Goal: Transaction & Acquisition: Purchase product/service

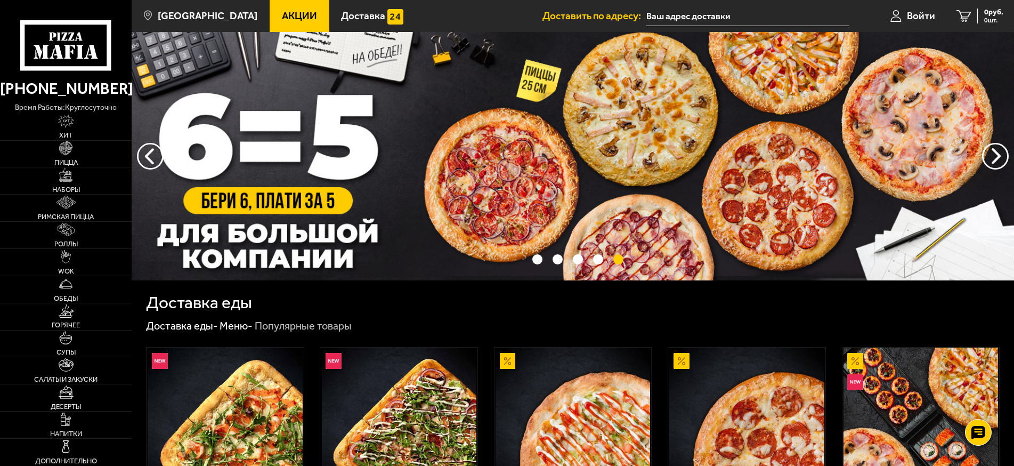
click at [282, 17] on span "Акции" at bounding box center [299, 16] width 35 height 10
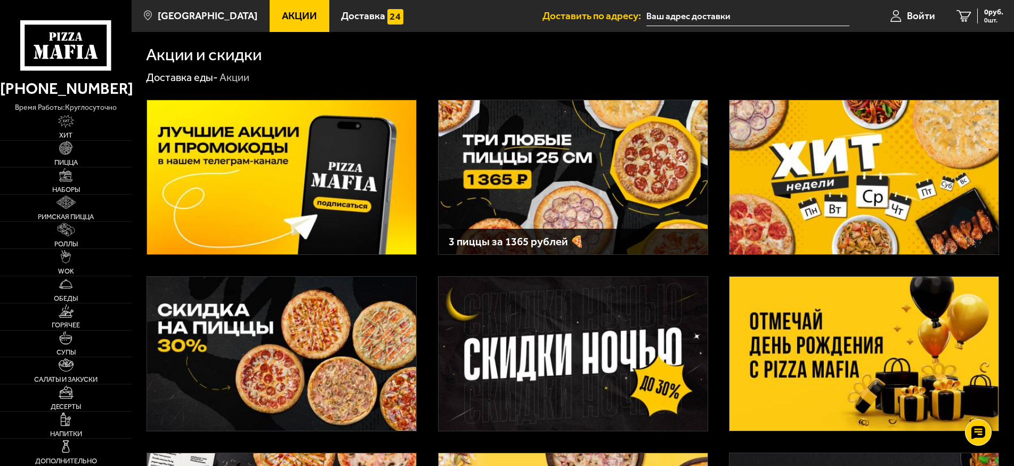
click at [744, 228] on img at bounding box center [864, 177] width 269 height 154
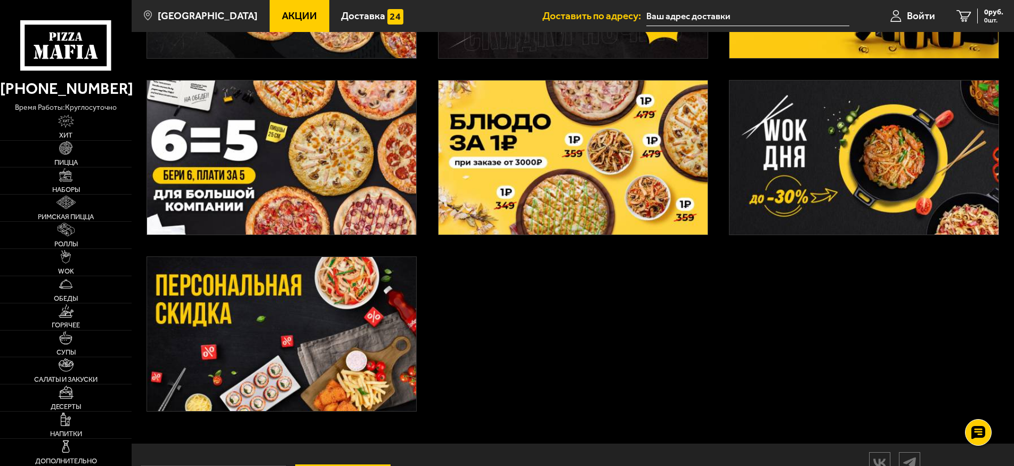
scroll to position [373, 0]
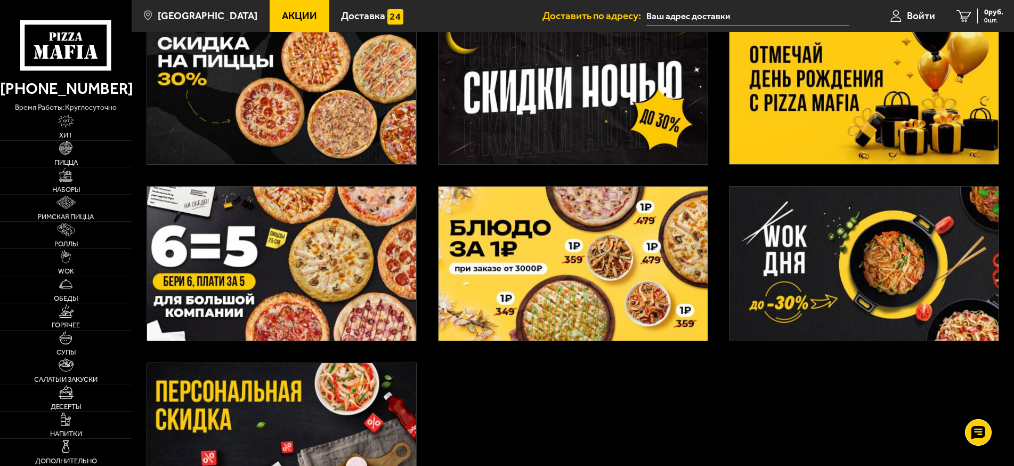
click at [612, 260] on img at bounding box center [573, 264] width 269 height 154
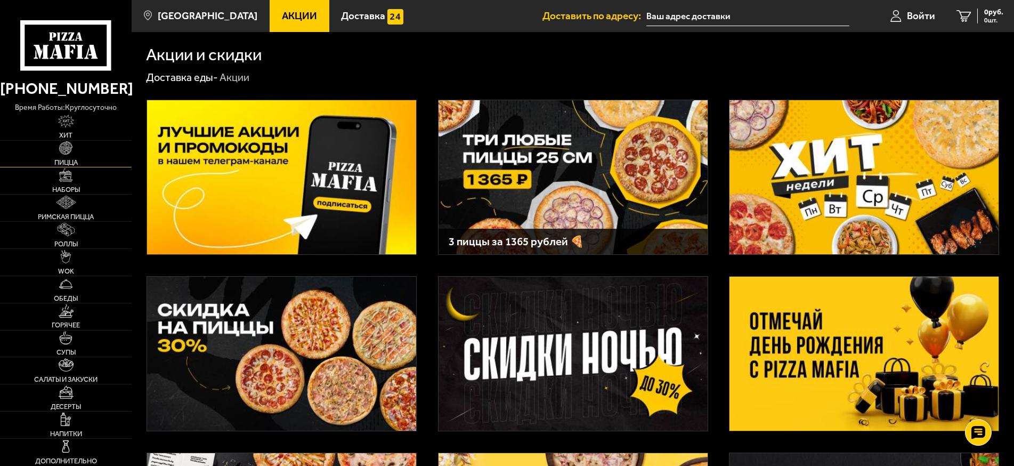
click at [103, 150] on link "Пицца" at bounding box center [66, 154] width 132 height 27
